Goal: Complete application form

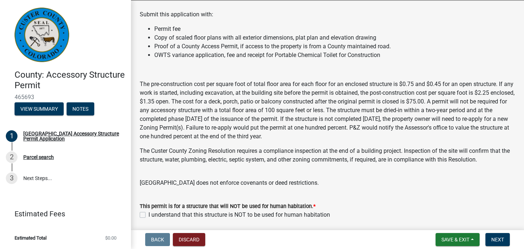
scroll to position [136, 0]
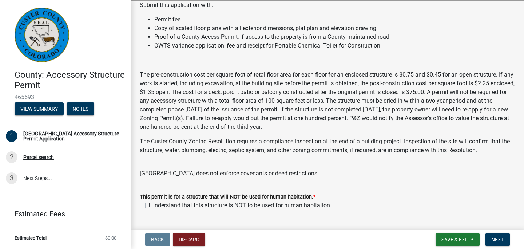
click at [148, 201] on label "I understand that this structure is NOT to be used for human habitation" at bounding box center [238, 205] width 181 height 9
click at [148, 201] on input "I understand that this structure is NOT to be used for human habitation" at bounding box center [150, 203] width 5 height 5
checkbox input "true"
click at [497, 239] on span "Next" at bounding box center [497, 240] width 13 height 6
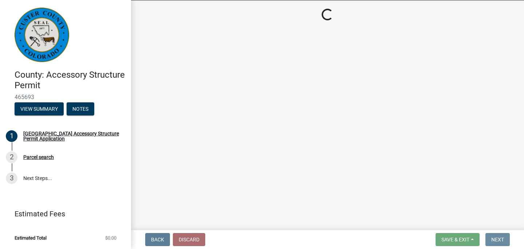
scroll to position [0, 0]
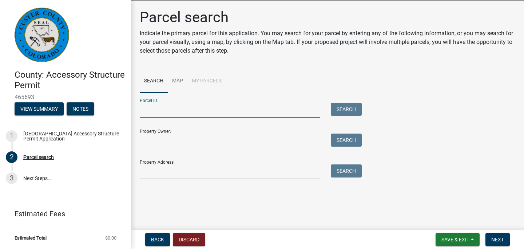
click at [166, 105] on input "Parcel ID:" at bounding box center [230, 110] width 180 height 15
click at [161, 140] on input "Property Owner:" at bounding box center [230, 141] width 180 height 15
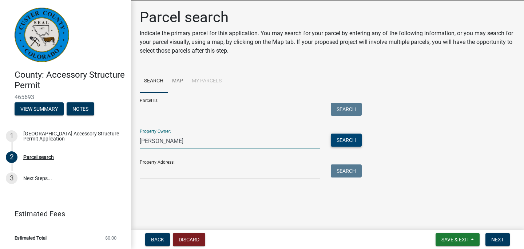
type input "[PERSON_NAME]"
click at [343, 140] on button "Search" at bounding box center [346, 140] width 31 height 13
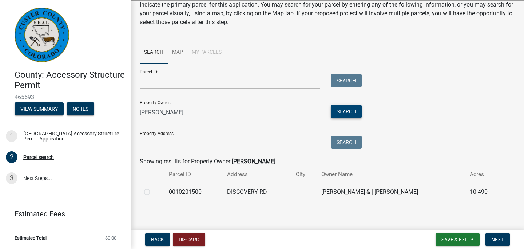
scroll to position [31, 0]
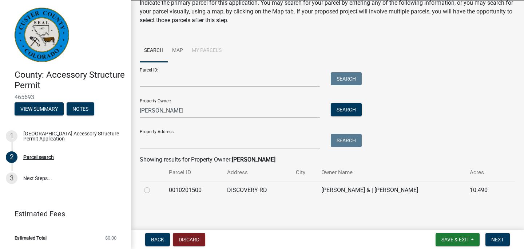
click at [153, 186] on label at bounding box center [153, 186] width 0 height 0
click at [153, 191] on input "radio" at bounding box center [155, 188] width 5 height 5
radio input "true"
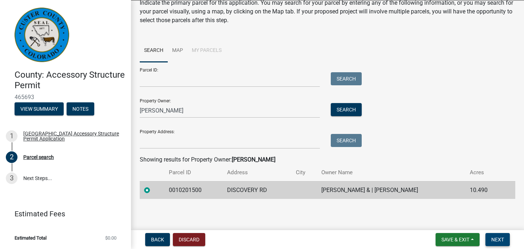
click at [497, 243] on button "Next" at bounding box center [497, 239] width 24 height 13
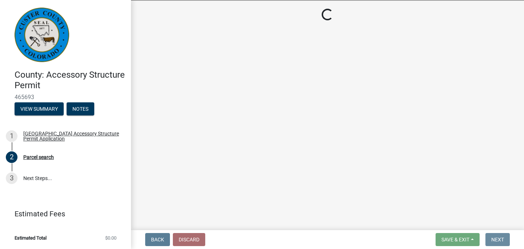
scroll to position [0, 0]
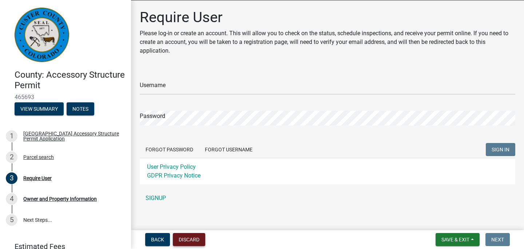
click at [190, 240] on button "Discard" at bounding box center [189, 239] width 32 height 13
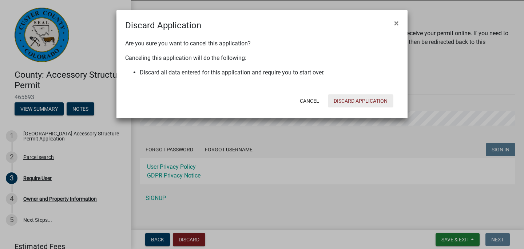
click at [356, 100] on button "Discard Application" at bounding box center [360, 101] width 65 height 13
